Goal: Transaction & Acquisition: Purchase product/service

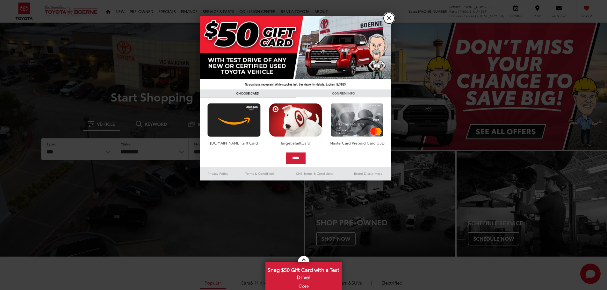
click at [389, 19] on link "X" at bounding box center [389, 18] width 11 height 11
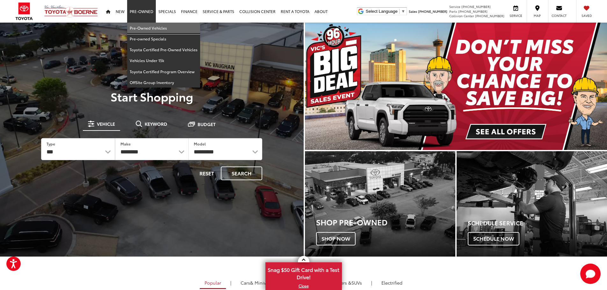
click at [149, 28] on link "Pre-Owned Vehicles" at bounding box center [163, 28] width 73 height 11
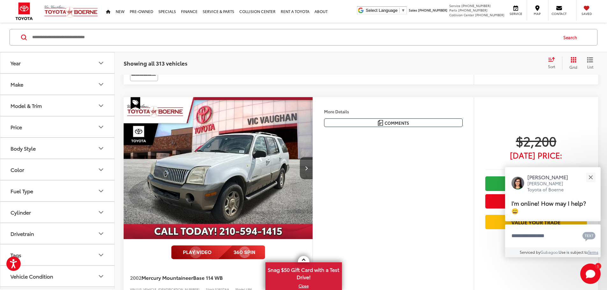
scroll to position [256, 0]
click at [33, 108] on div "Model & Trim" at bounding box center [26, 106] width 31 height 6
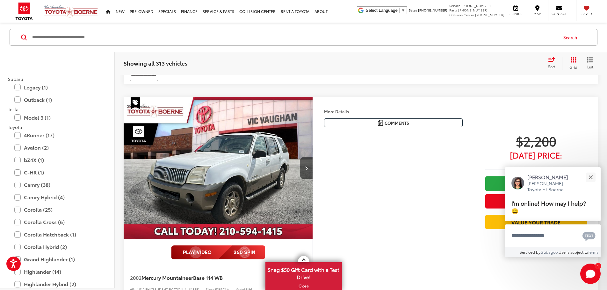
scroll to position [1115, 0]
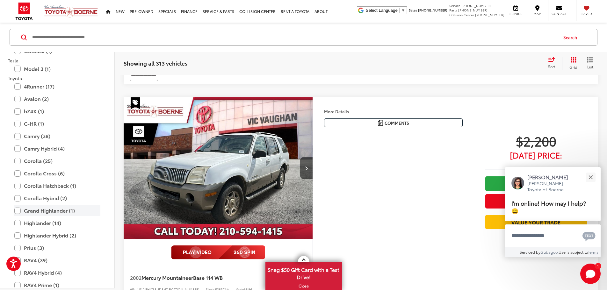
click at [52, 210] on label "Grand Highlander (1)" at bounding box center [57, 210] width 86 height 11
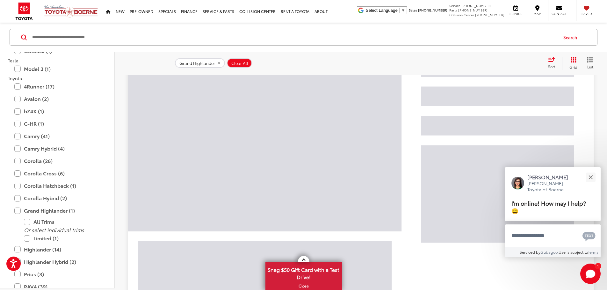
scroll to position [101, 0]
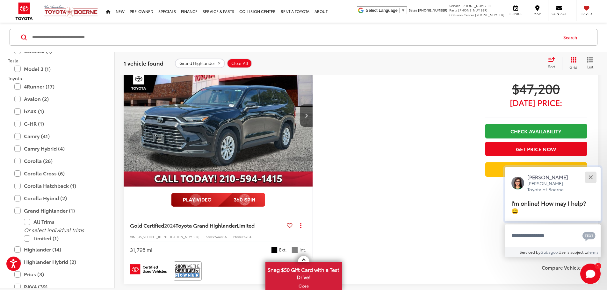
click at [593, 176] on button "Close" at bounding box center [591, 177] width 14 height 14
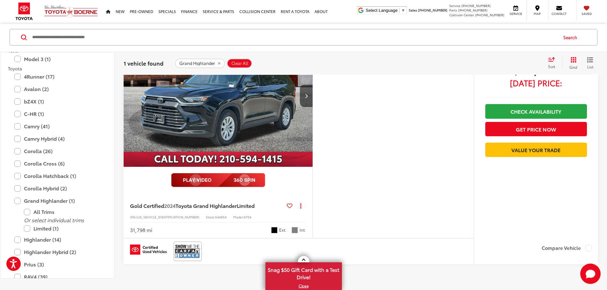
scroll to position [69, 0]
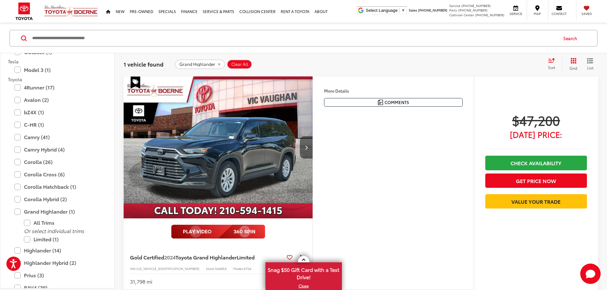
click at [313, 159] on button "Next image" at bounding box center [306, 147] width 13 height 22
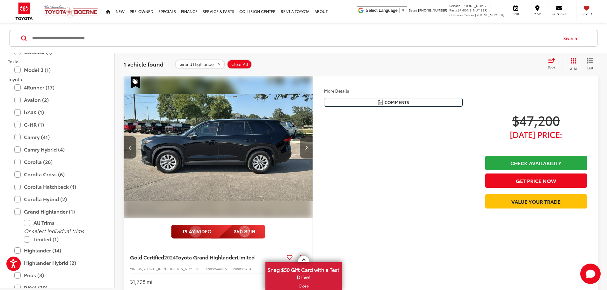
click at [313, 159] on button "Next image" at bounding box center [306, 147] width 13 height 22
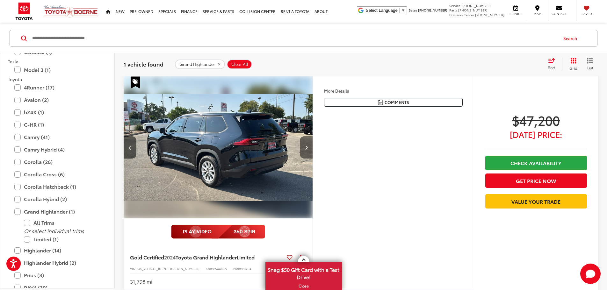
click at [313, 159] on button "Next image" at bounding box center [306, 147] width 13 height 22
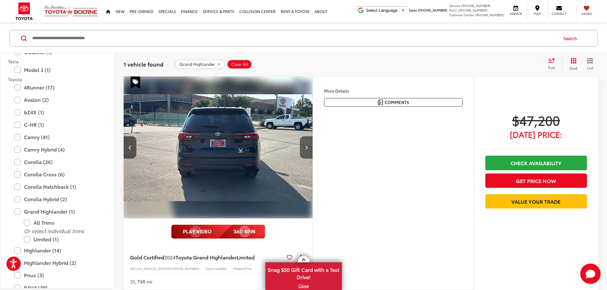
click at [313, 159] on button "Next image" at bounding box center [306, 147] width 13 height 22
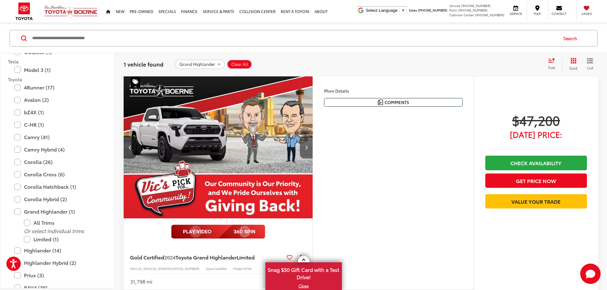
click at [313, 159] on button "Next image" at bounding box center [306, 147] width 13 height 22
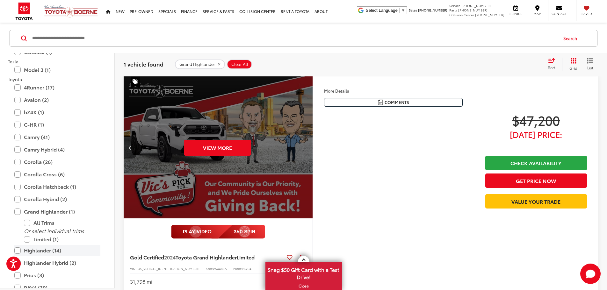
click at [46, 254] on label "Highlander (14)" at bounding box center [57, 250] width 86 height 11
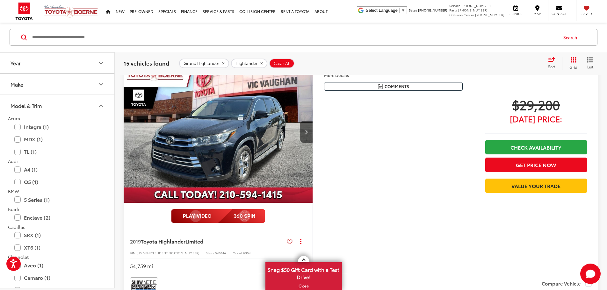
click at [80, 104] on button "Model & Trim" at bounding box center [57, 105] width 115 height 21
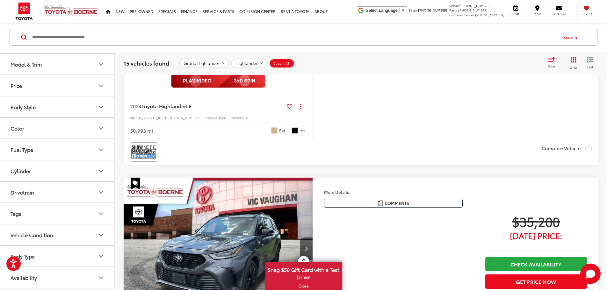
scroll to position [2427, 0]
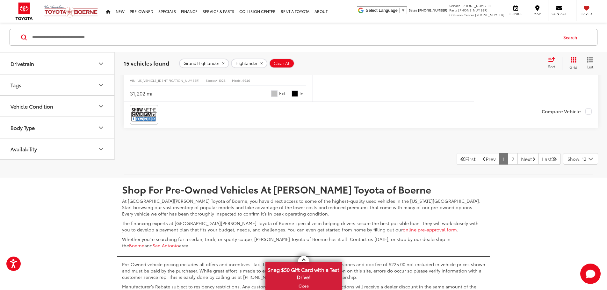
scroll to position [3001, 0]
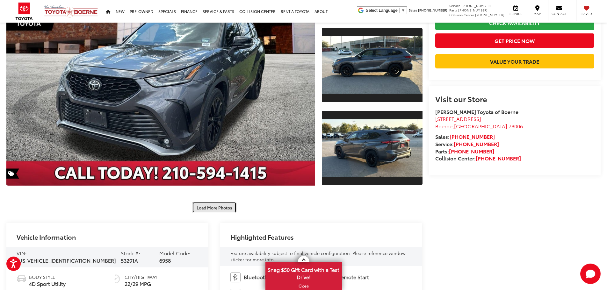
click at [221, 213] on button "Load More Photos" at bounding box center [214, 207] width 44 height 11
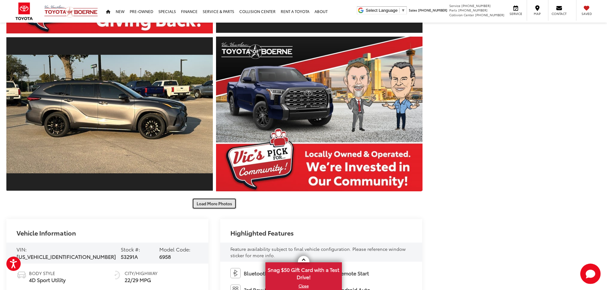
click at [227, 203] on button "Load More Photos" at bounding box center [214, 203] width 44 height 11
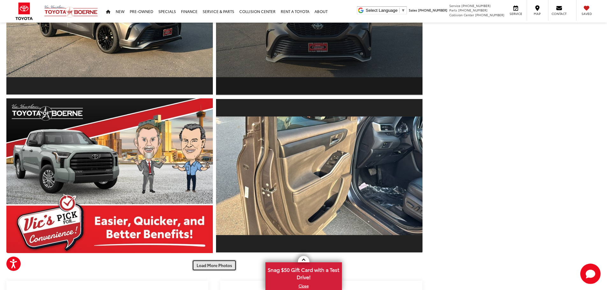
scroll to position [744, 0]
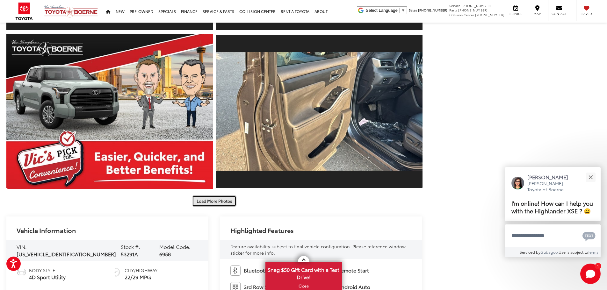
click at [221, 201] on button "Load More Photos" at bounding box center [214, 201] width 44 height 11
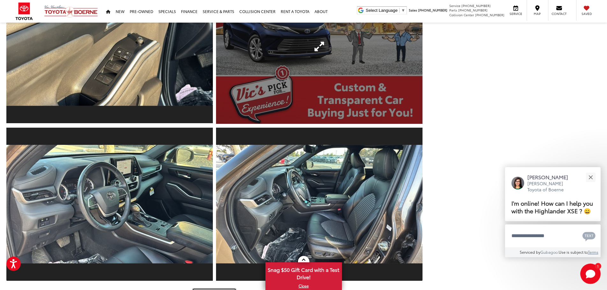
scroll to position [1126, 0]
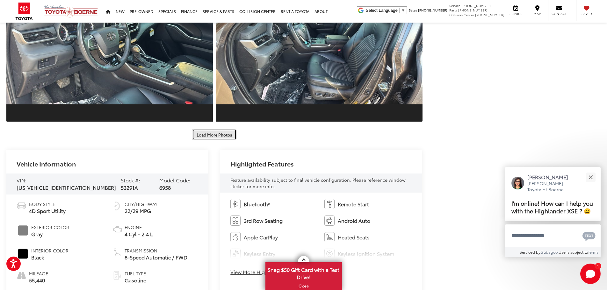
click at [217, 134] on button "Load More Photos" at bounding box center [214, 134] width 44 height 11
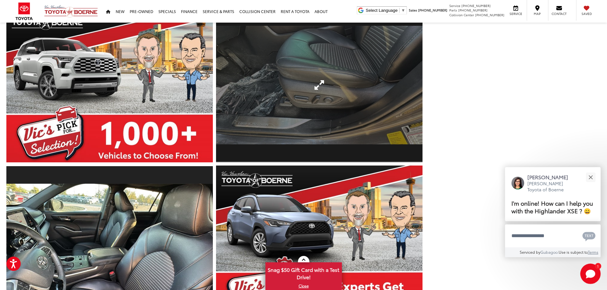
scroll to position [1317, 0]
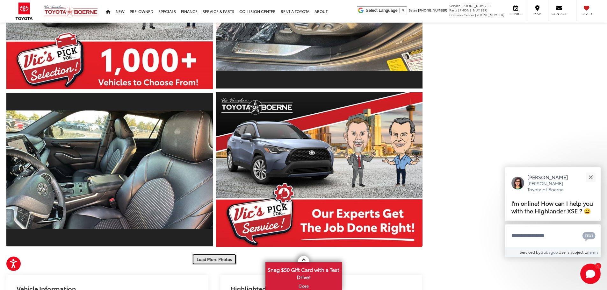
click at [223, 257] on button "Load More Photos" at bounding box center [214, 259] width 44 height 11
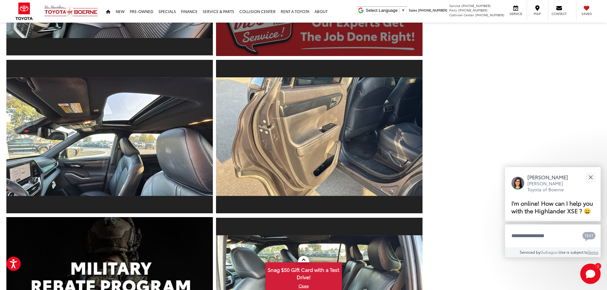
scroll to position [1700, 0]
